Goal: Information Seeking & Learning: Understand process/instructions

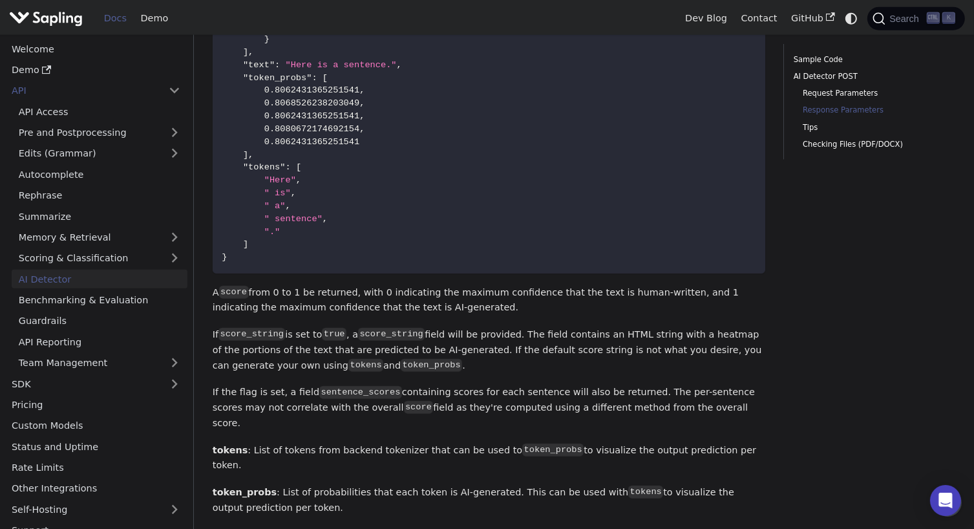
scroll to position [1146, 0]
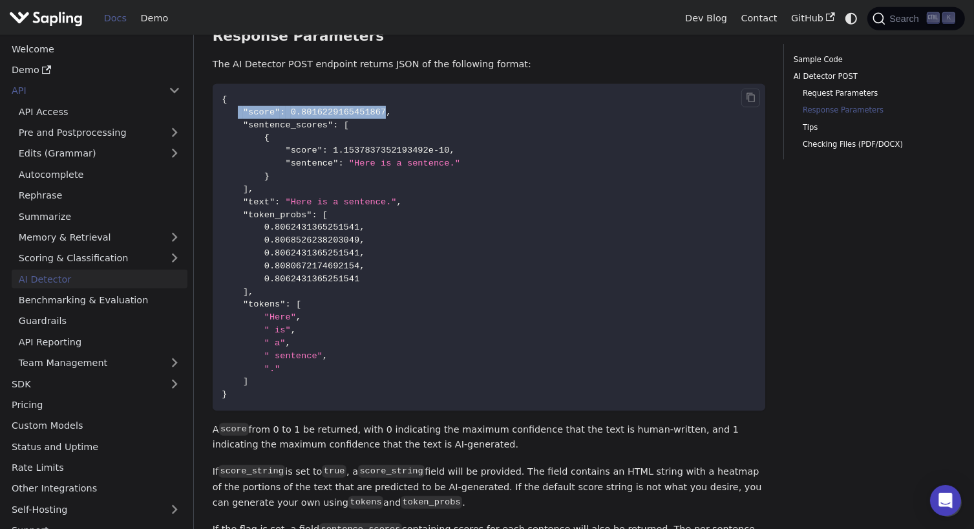
drag, startPoint x: 238, startPoint y: 114, endPoint x: 372, endPoint y: 115, distance: 133.8
click at [372, 115] on span ""score" : 0.8016229165451867 ," at bounding box center [306, 112] width 169 height 10
copy span ""score" : 0.8016229165451867"
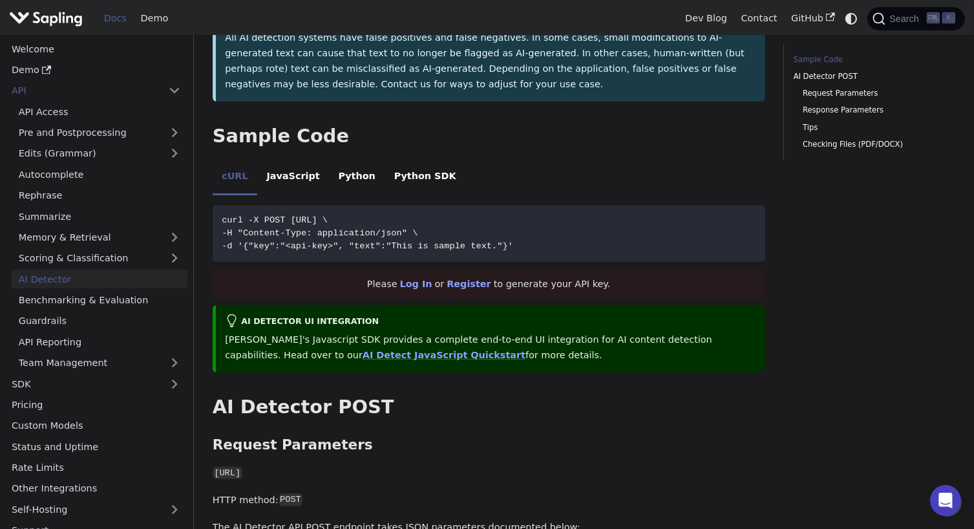
scroll to position [244, 0]
drag, startPoint x: 432, startPoint y: 220, endPoint x: 469, endPoint y: 222, distance: 37.5
click at [328, 222] on span "curl -X POST [URL] \" at bounding box center [275, 221] width 106 height 10
copy span "aidetect"
drag, startPoint x: 427, startPoint y: 220, endPoint x: 469, endPoint y: 219, distance: 42.0
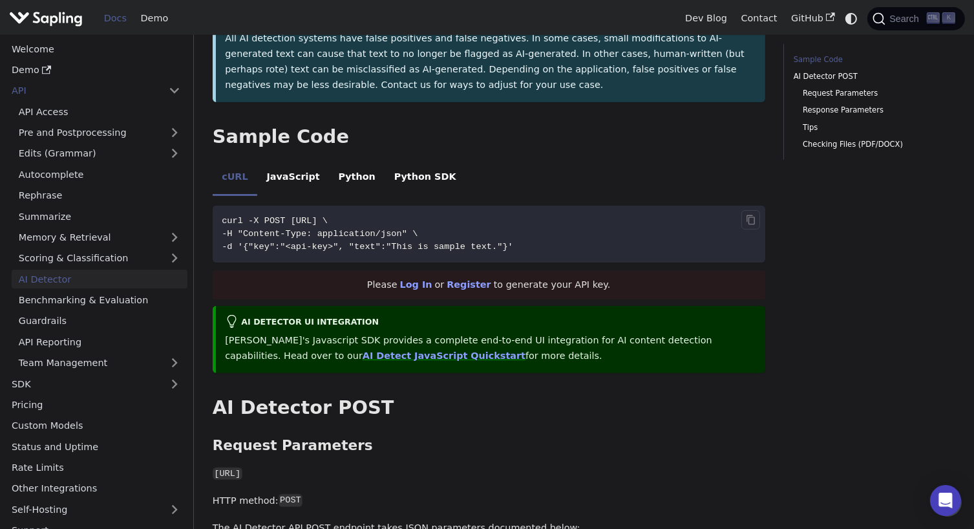
click at [328, 219] on span "curl -X POST [URL] \" at bounding box center [275, 221] width 106 height 10
drag, startPoint x: 392, startPoint y: 217, endPoint x: 469, endPoint y: 218, distance: 76.9
click at [328, 218] on span "curl -X POST [URL] \" at bounding box center [275, 221] width 106 height 10
copy span "/api/v1/aidetect"
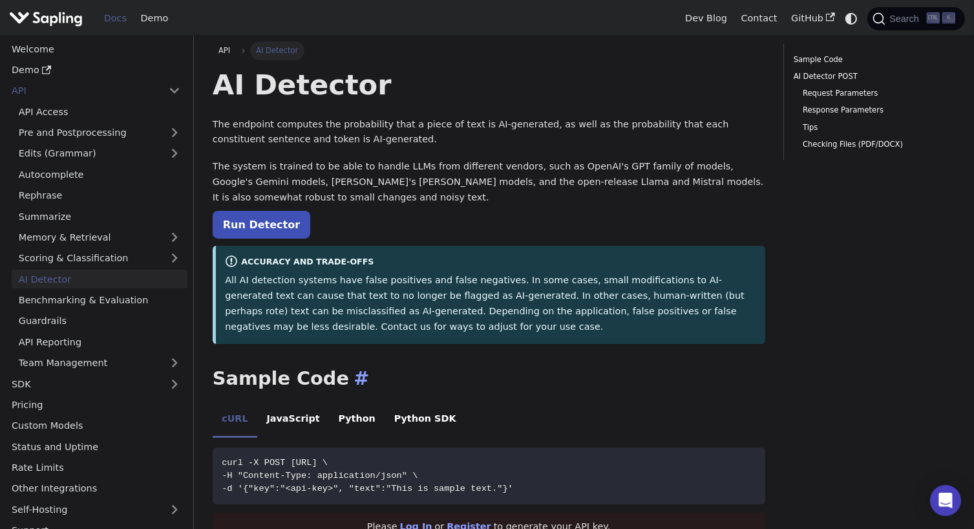
scroll to position [0, 0]
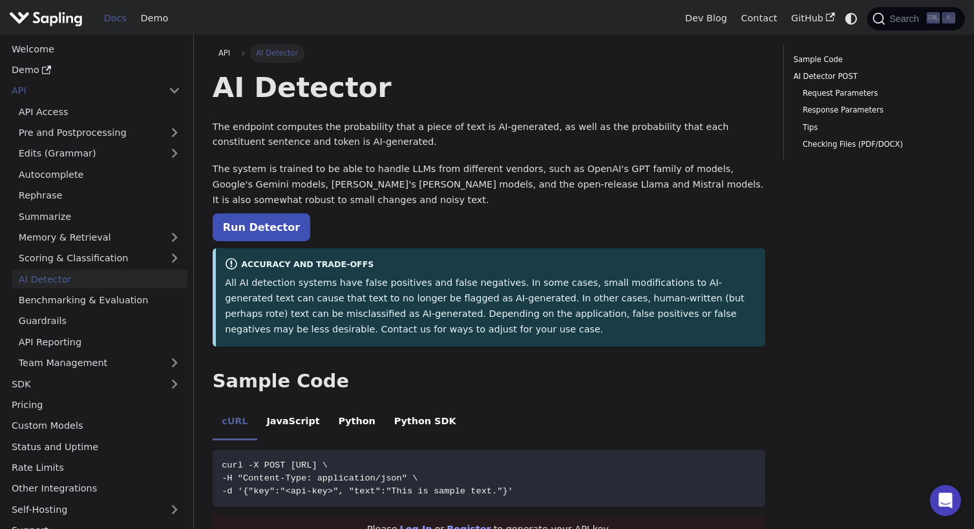
click at [65, 19] on img "Main" at bounding box center [46, 18] width 74 height 19
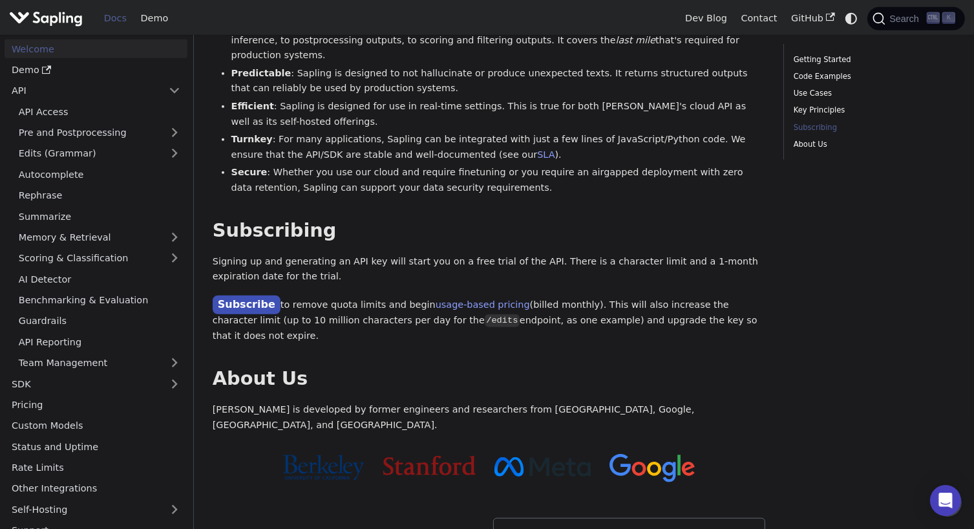
scroll to position [897, 0]
click at [67, 102] on link "API Access" at bounding box center [100, 111] width 176 height 19
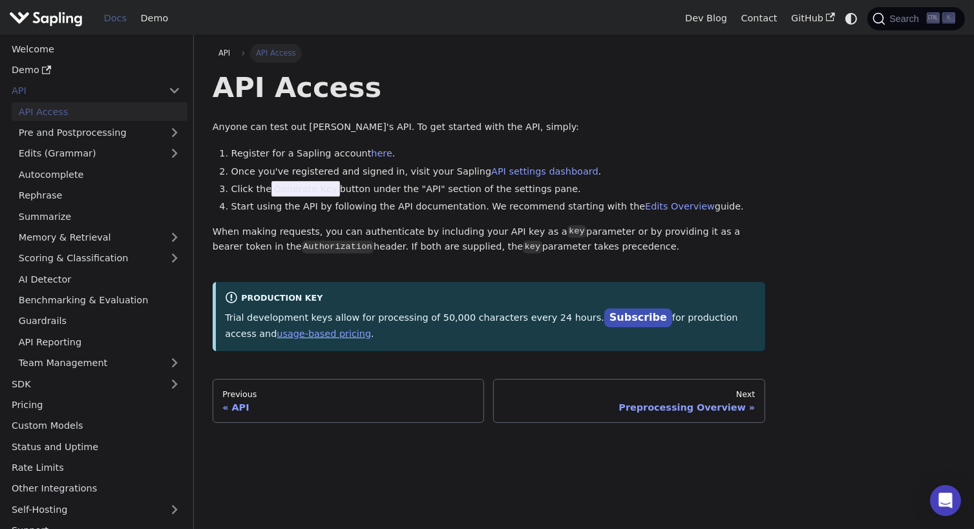
click at [375, 147] on li "Register for a Sapling account here ." at bounding box center [498, 154] width 534 height 16
click at [371, 152] on link "here" at bounding box center [381, 153] width 21 height 10
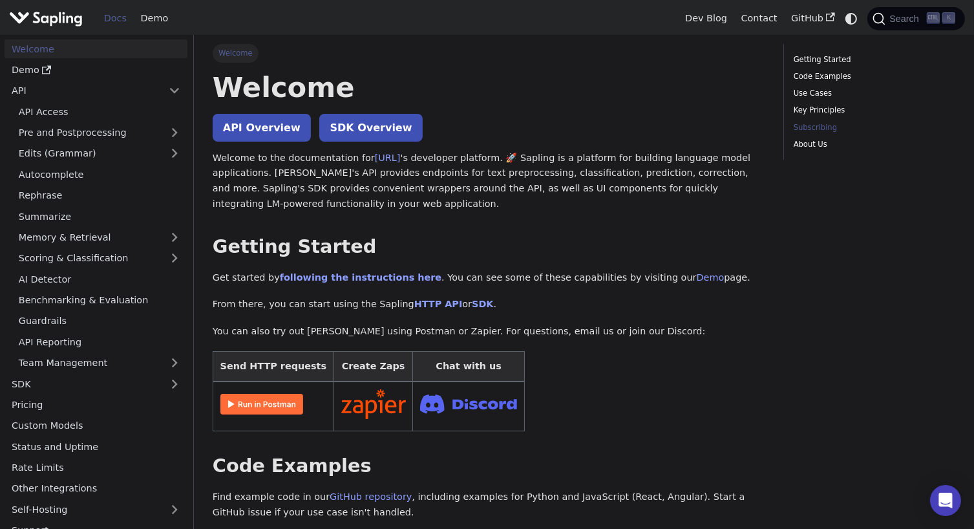
scroll to position [897, 0]
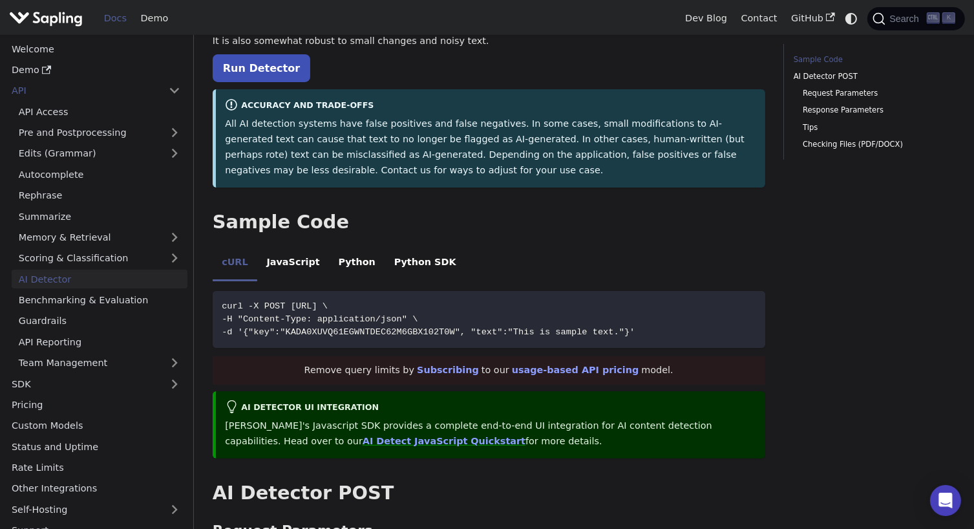
scroll to position [160, 0]
drag, startPoint x: 285, startPoint y: 306, endPoint x: 393, endPoint y: 303, distance: 108.0
click at [328, 303] on span "curl -X POST [URL] \" at bounding box center [275, 306] width 106 height 10
copy span "[URL]"
